Goal: Information Seeking & Learning: Learn about a topic

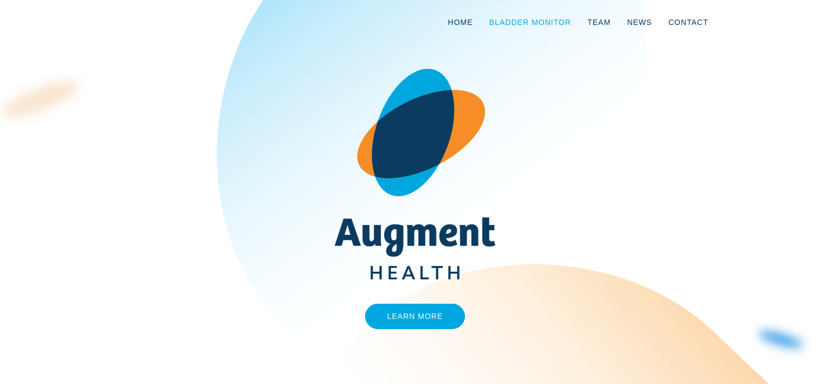
click at [541, 21] on link "Bladder Monitor" at bounding box center [530, 22] width 98 height 36
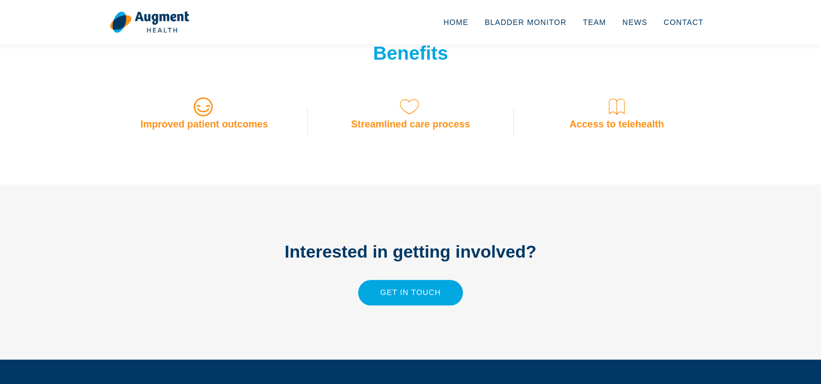
scroll to position [956, 0]
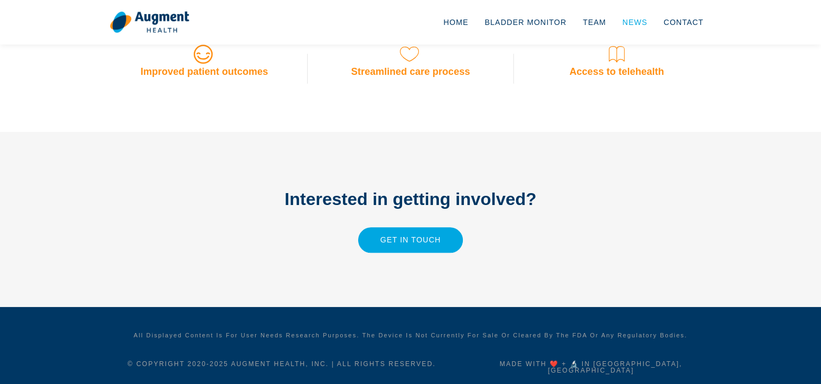
click at [634, 17] on link "News" at bounding box center [635, 22] width 41 height 36
